Goal: Information Seeking & Learning: Learn about a topic

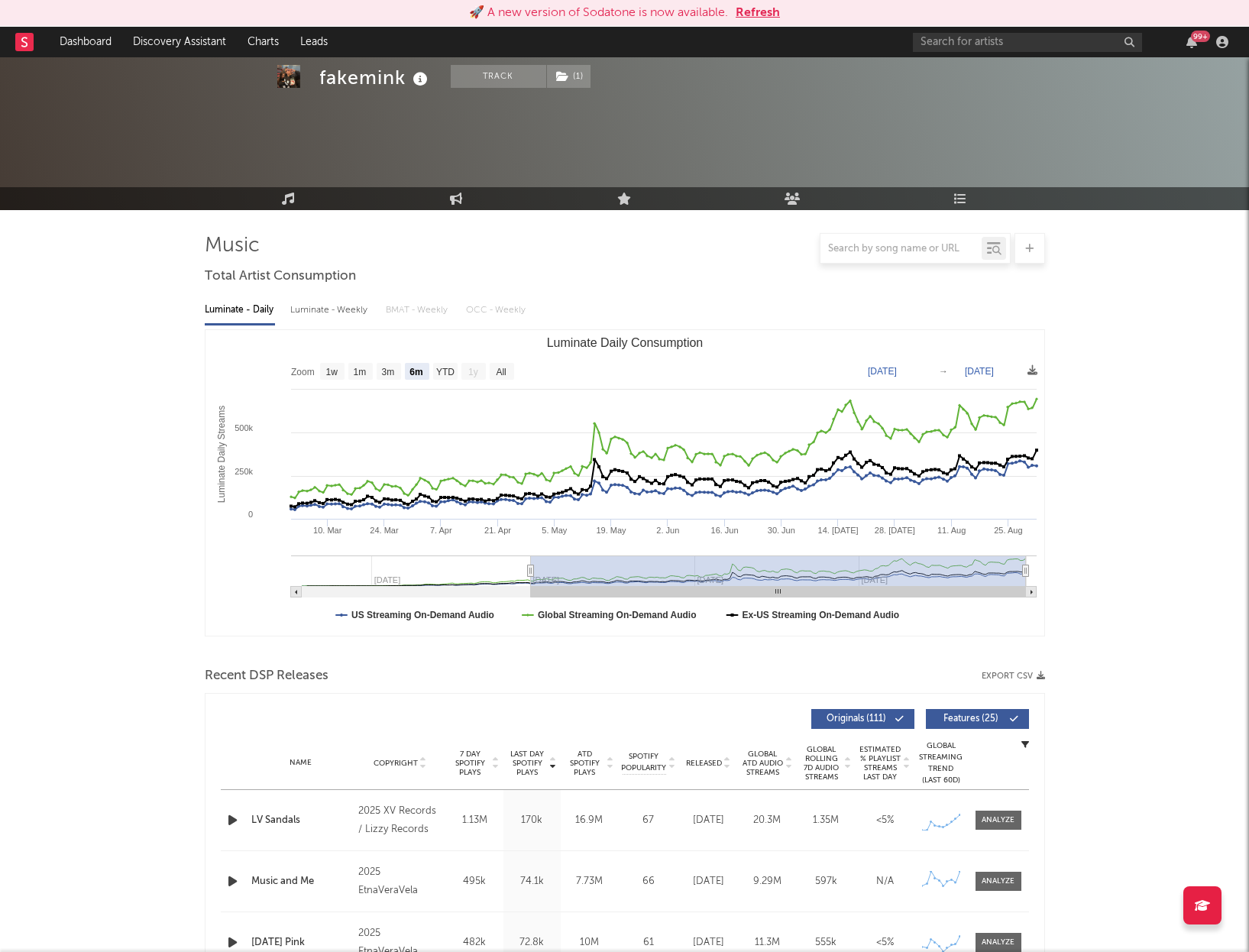
select select "6m"
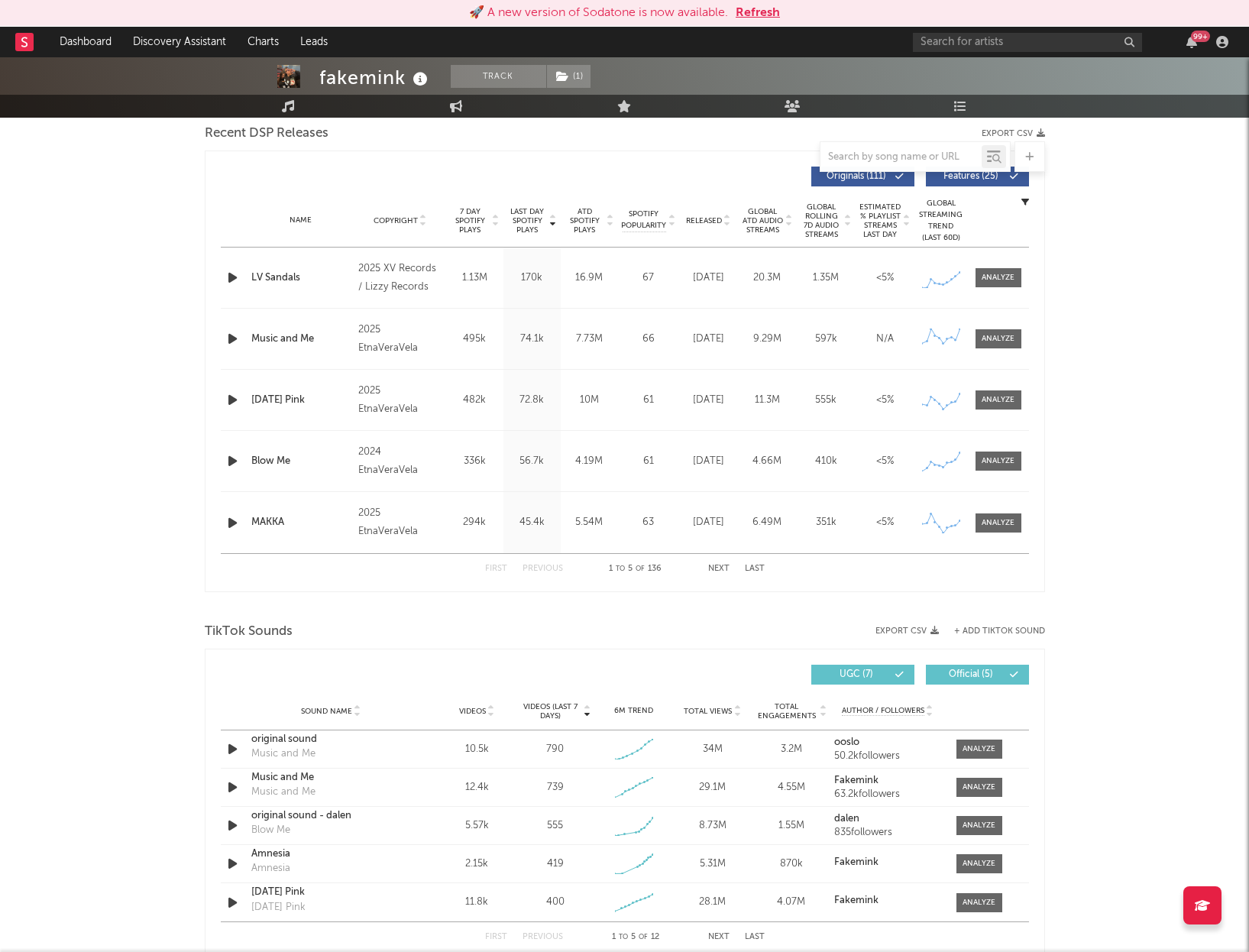
scroll to position [542, 0]
click at [96, 33] on link "Dashboard" at bounding box center [85, 42] width 73 height 31
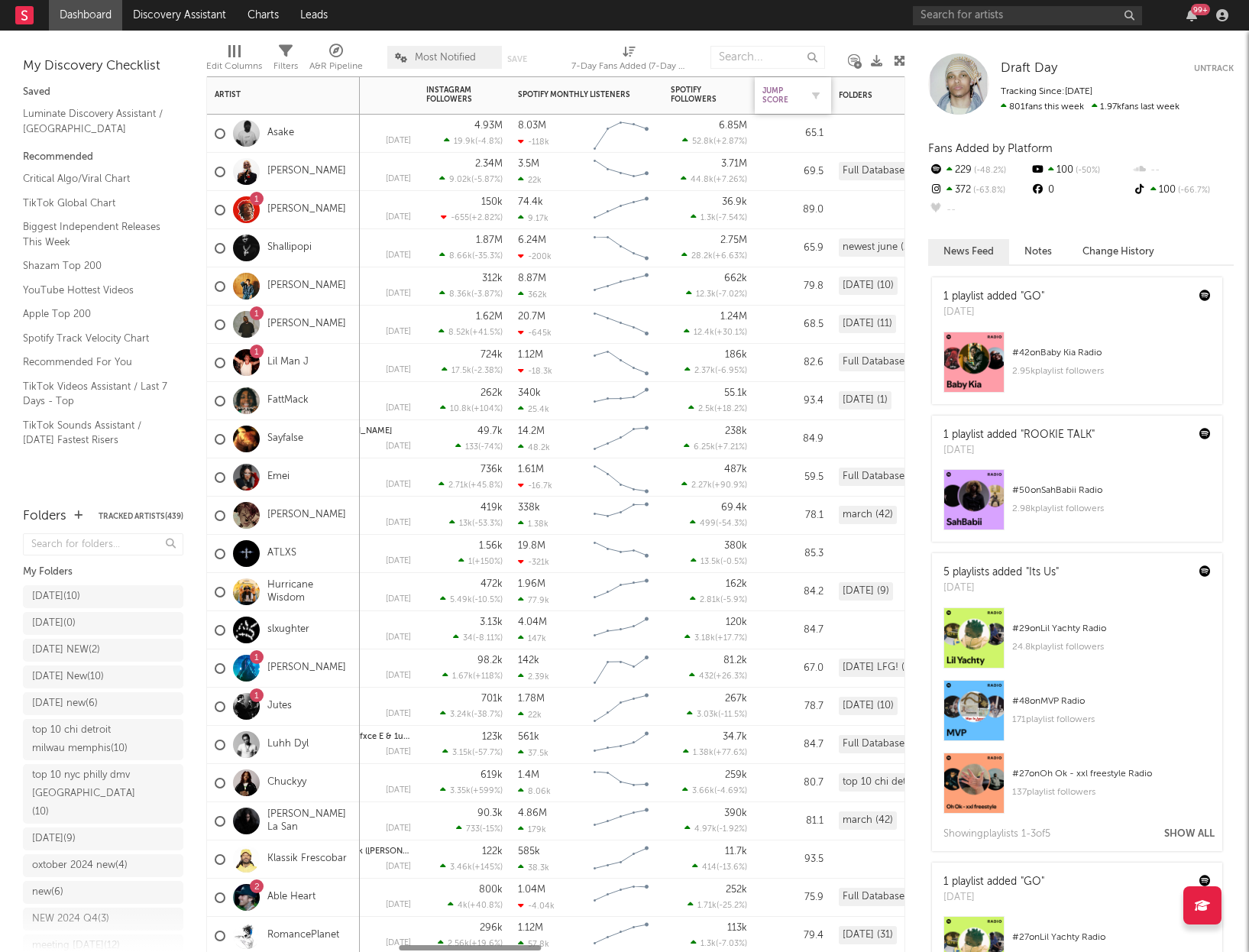
click at [784, 93] on div "Jump Score" at bounding box center [781, 95] width 38 height 18
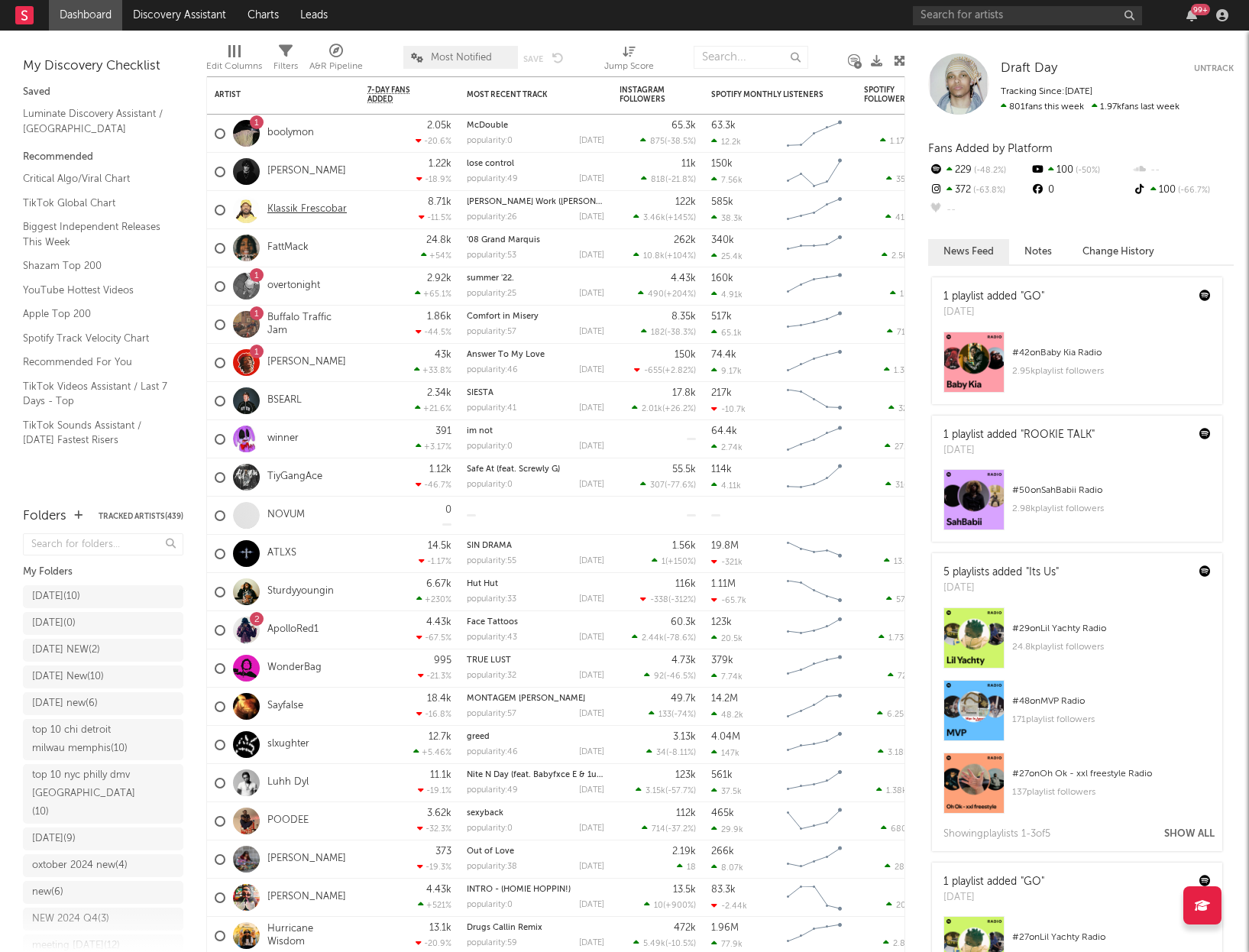
click at [292, 207] on link "Klassik Frescobar" at bounding box center [307, 210] width 79 height 13
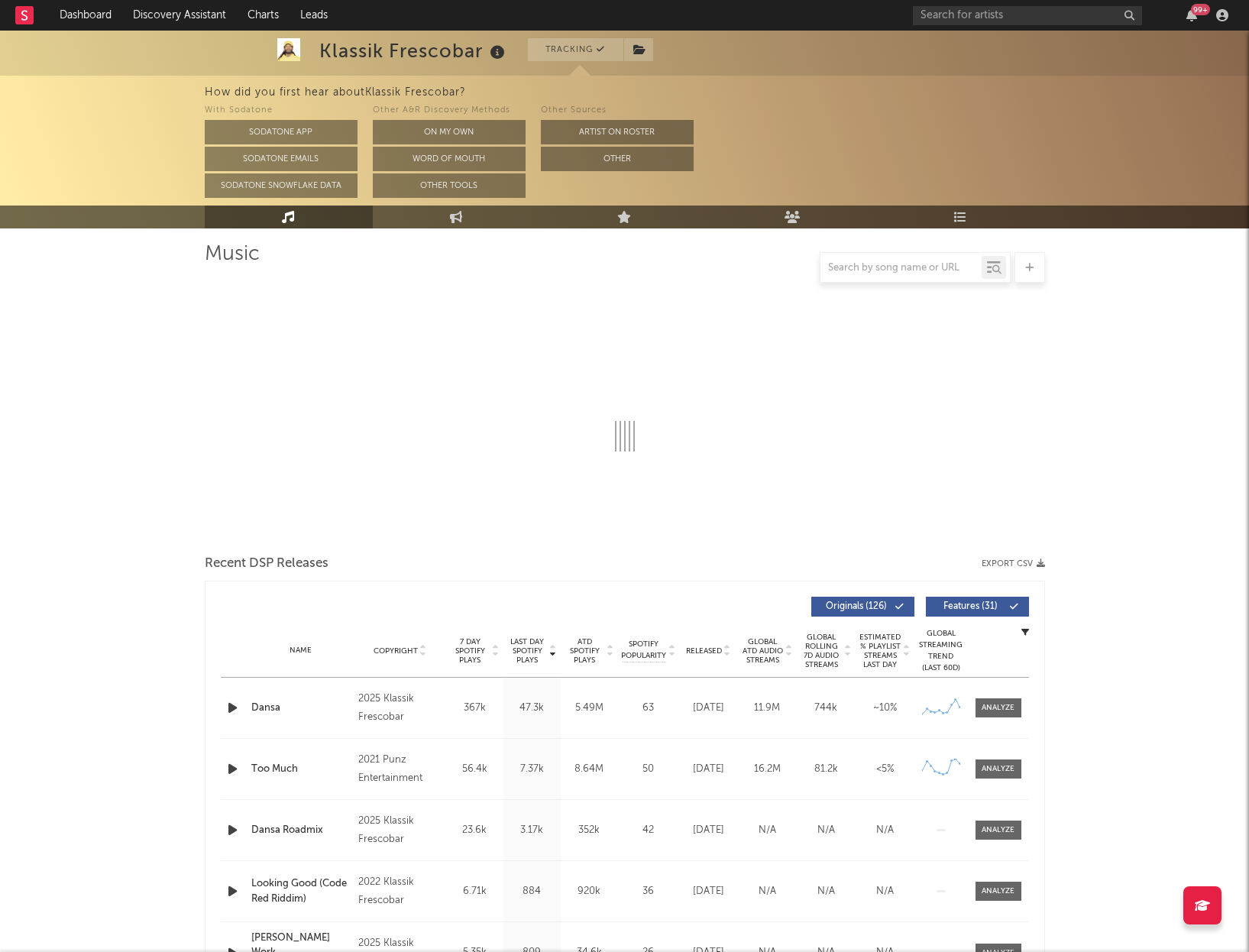
select select "6m"
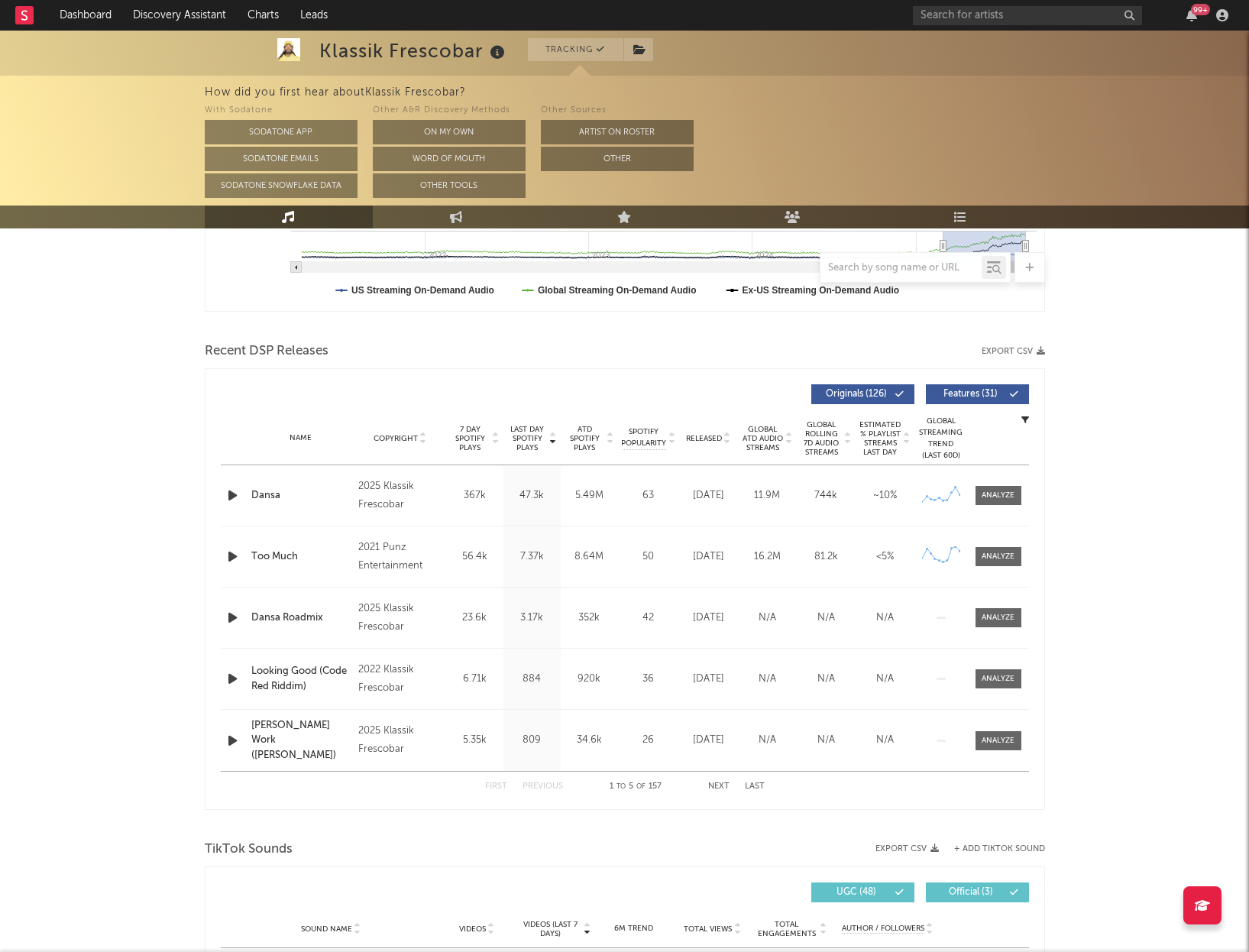
scroll to position [441, 0]
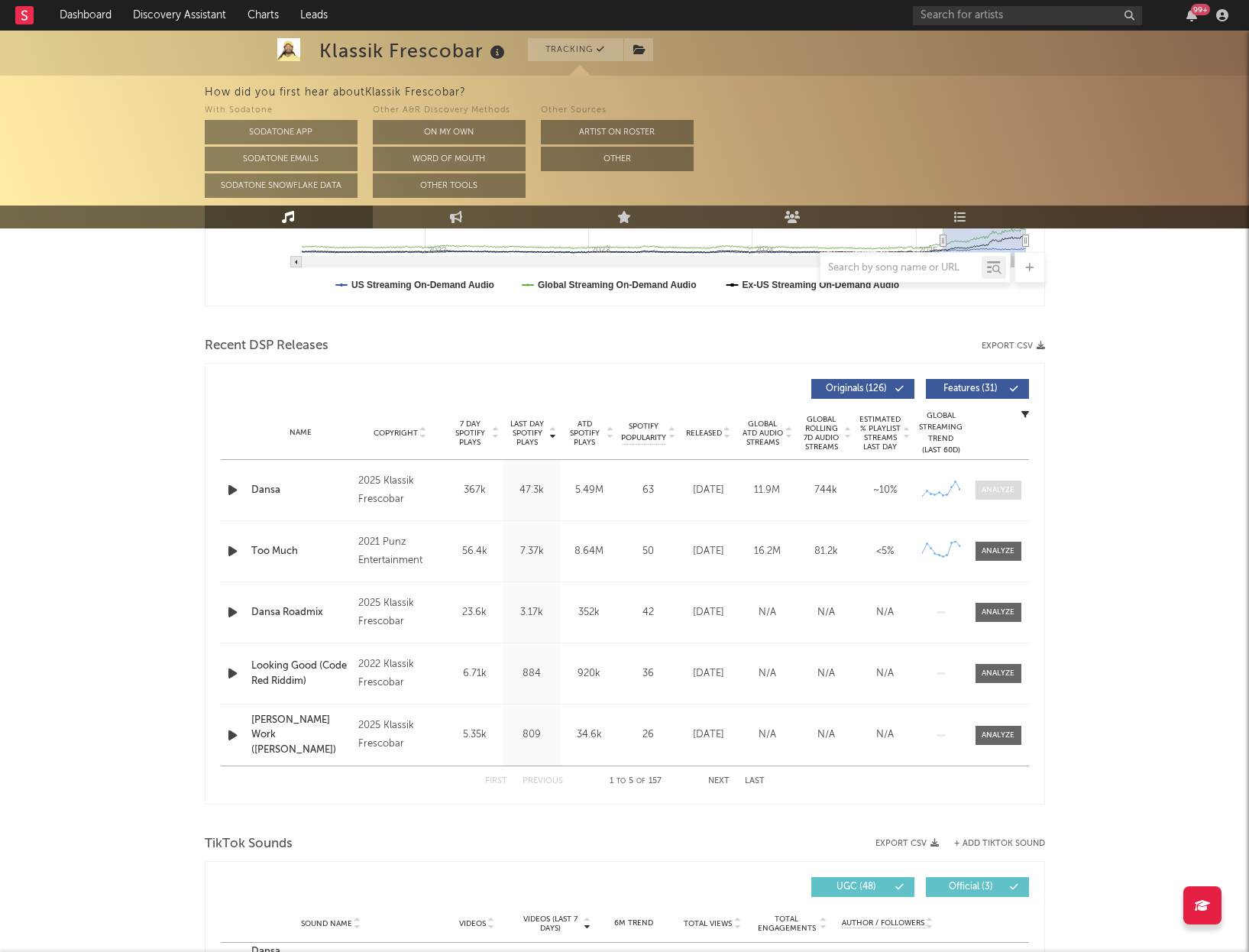
click at [997, 494] on div at bounding box center [999, 490] width 33 height 12
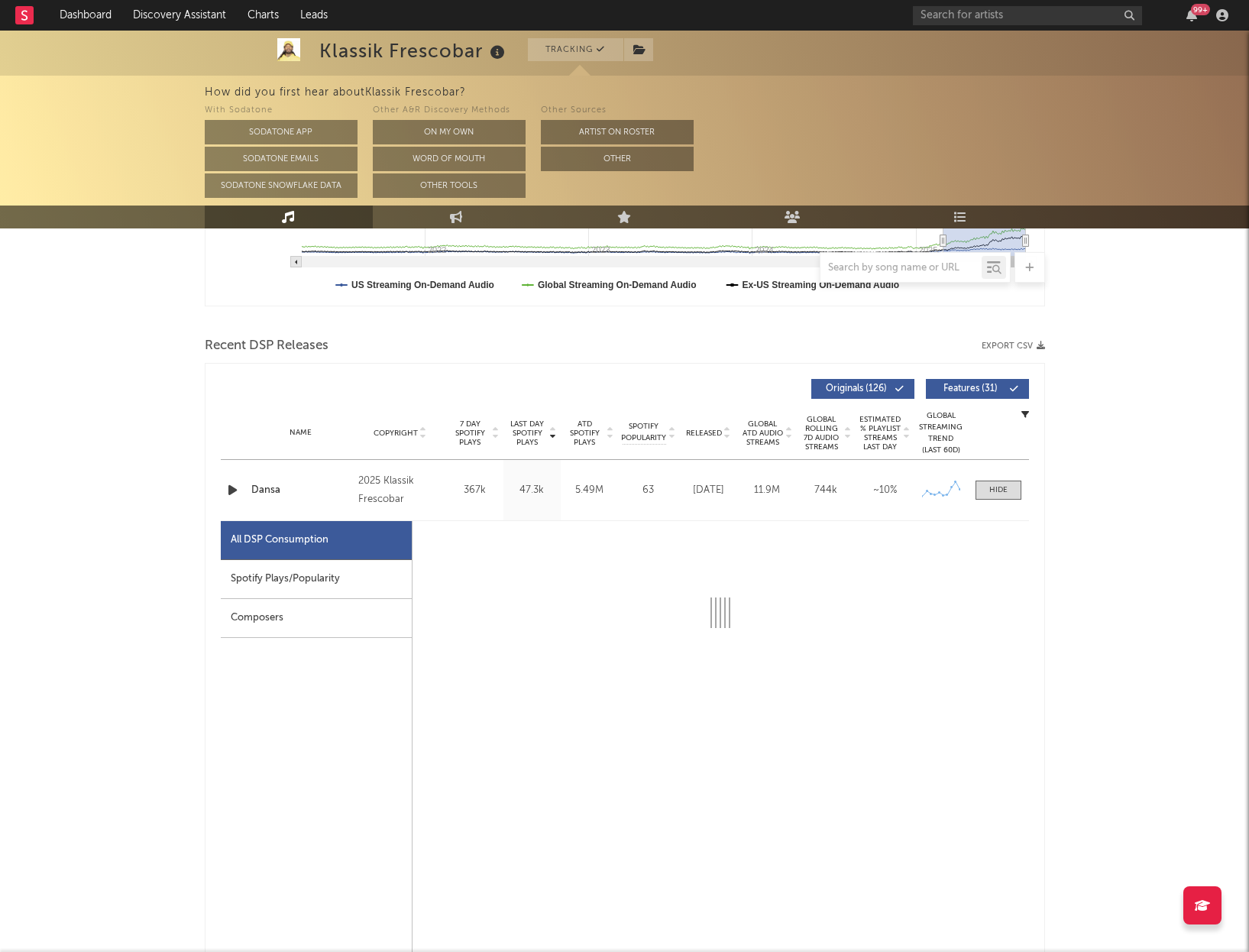
select select "6m"
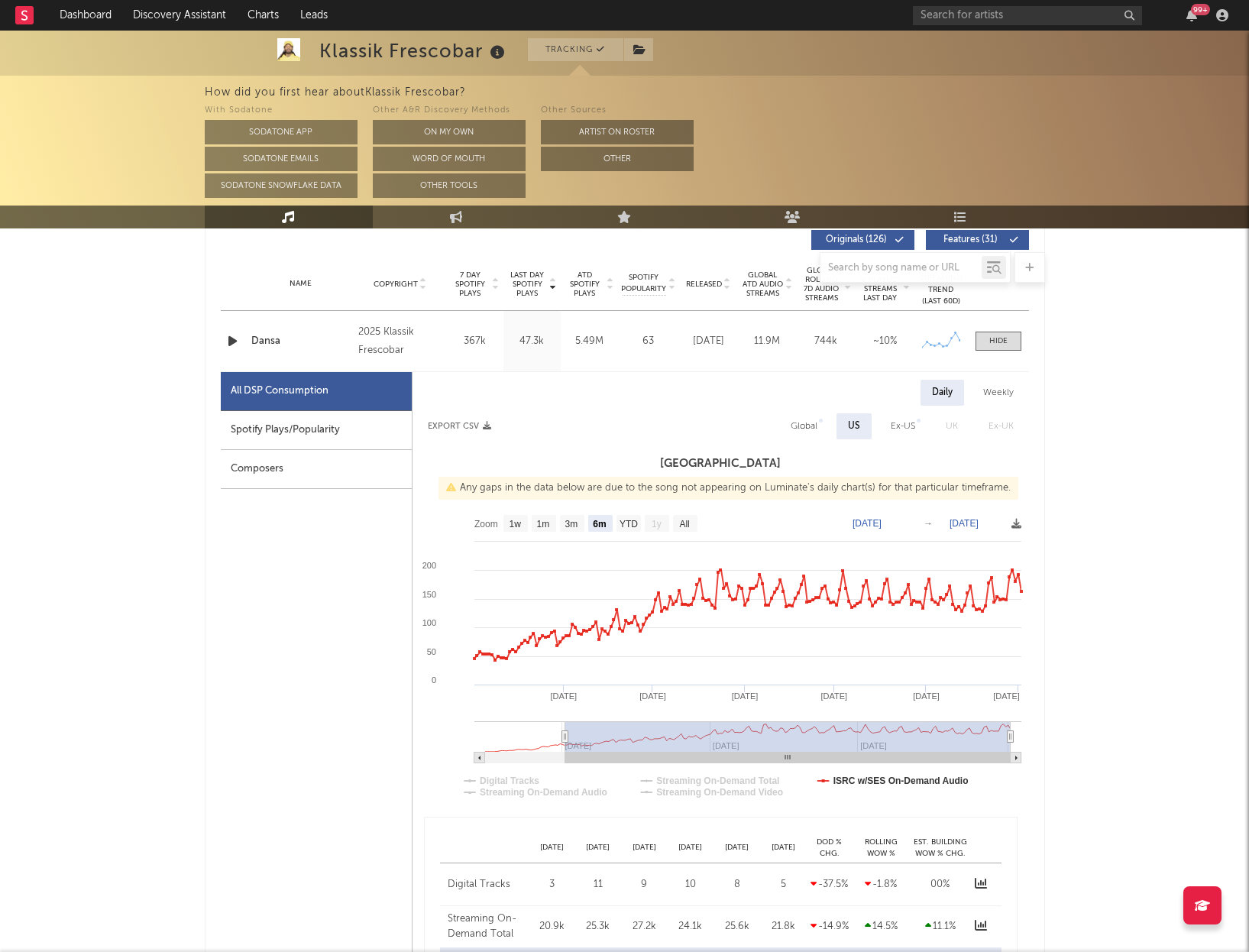
scroll to position [598, 0]
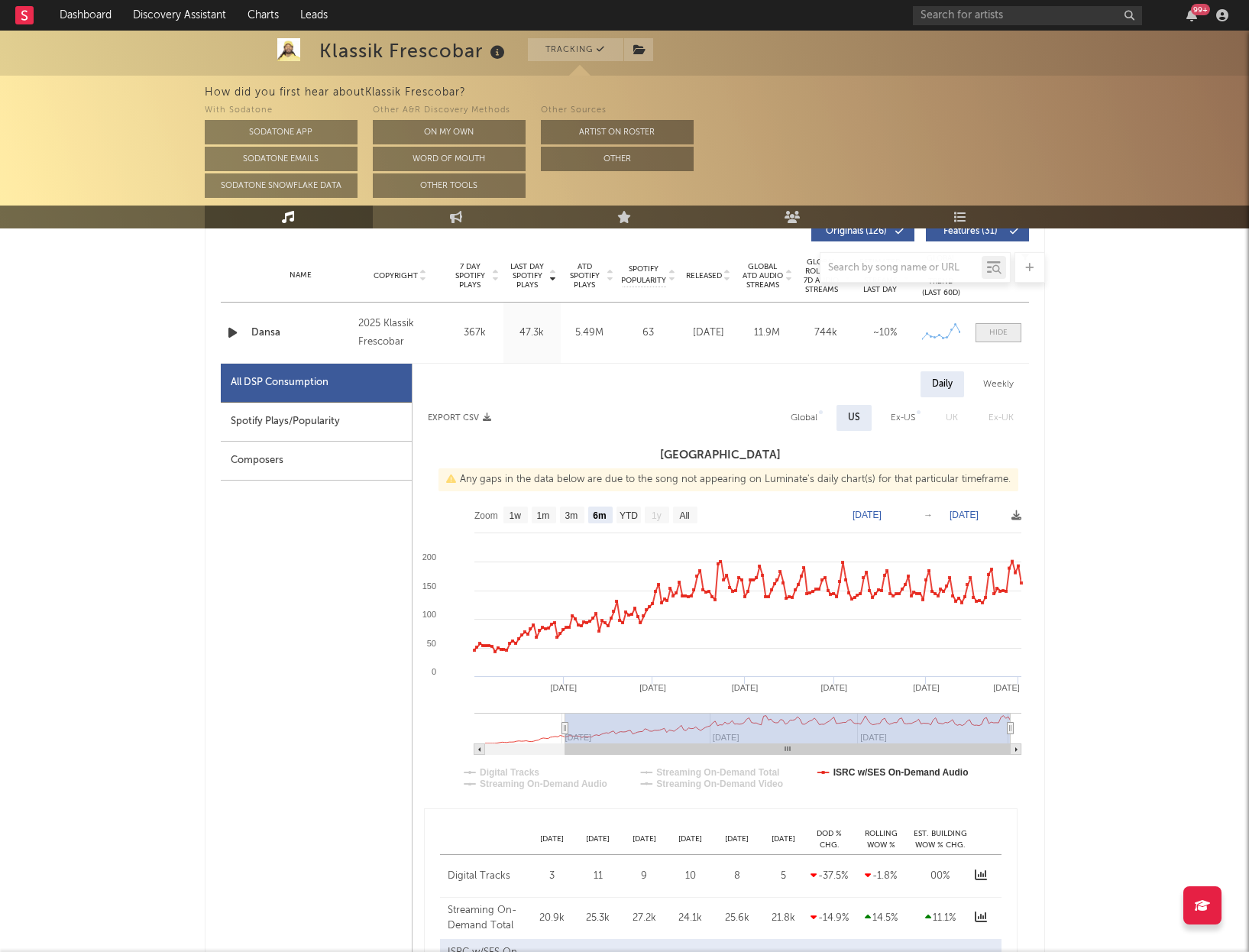
click at [999, 332] on div at bounding box center [998, 333] width 18 height 12
